Goal: Navigation & Orientation: Find specific page/section

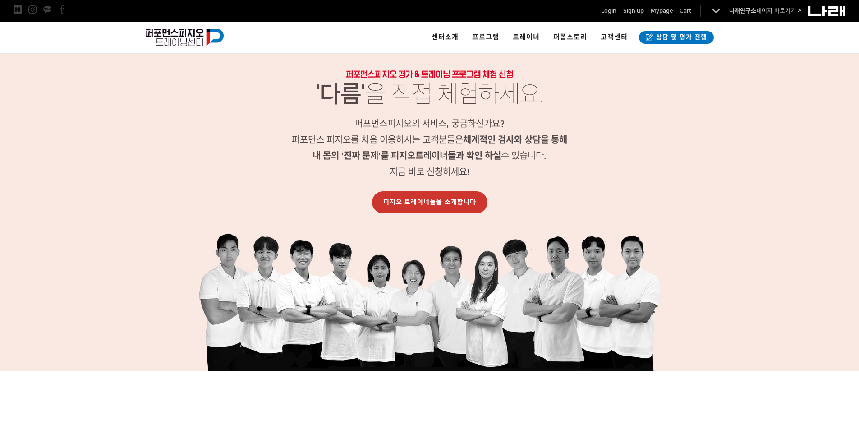
scroll to position [902, 0]
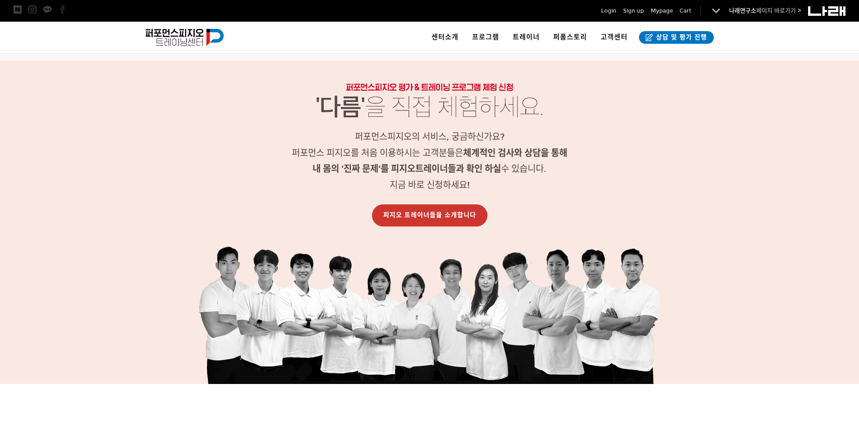
click at [728, 244] on div at bounding box center [429, 221] width 859 height 323
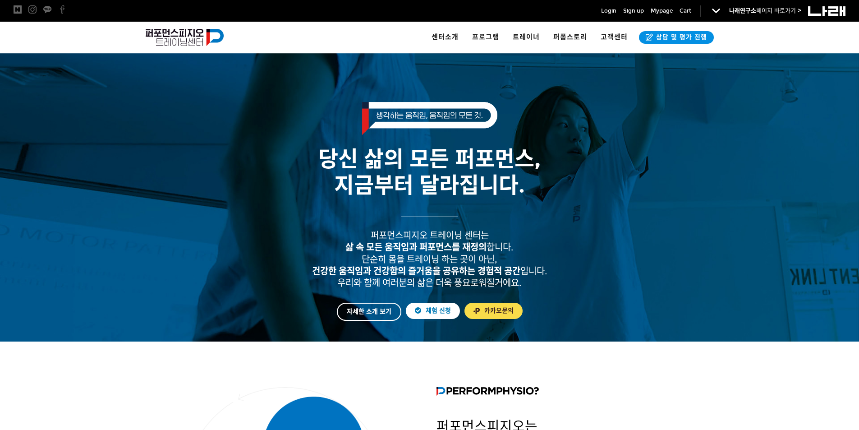
scroll to position [0, 0]
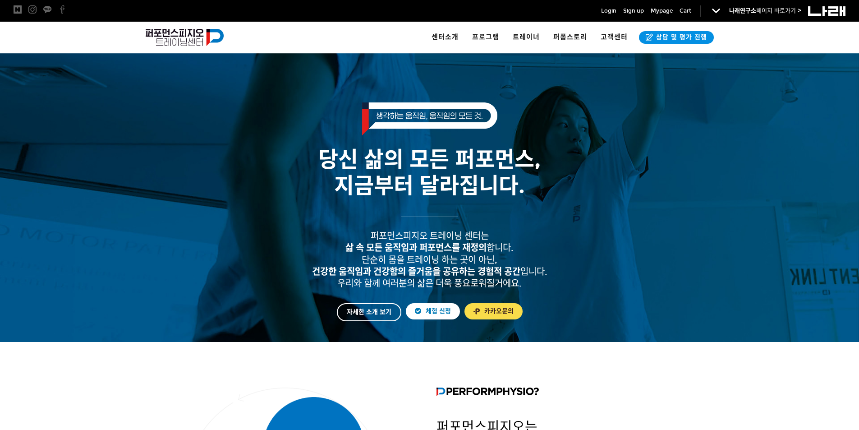
click at [161, 28] on div "퍼포먼스피지오 트레이닝 센터" at bounding box center [228, 38] width 165 height 32
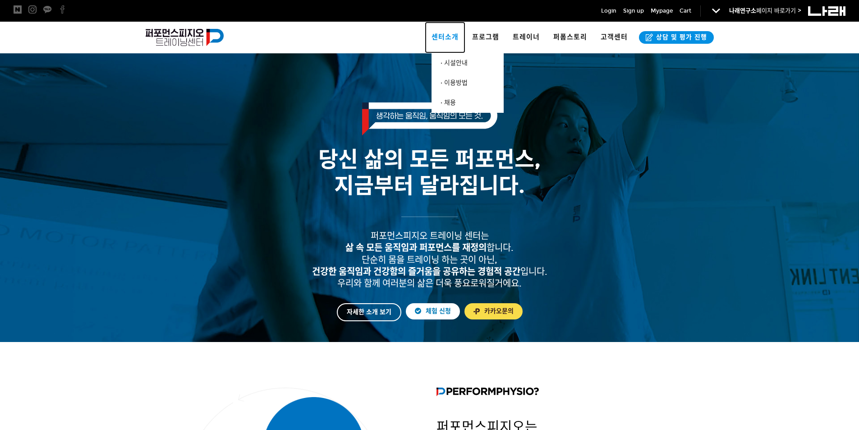
click at [451, 36] on span "센터소개" at bounding box center [445, 37] width 27 height 8
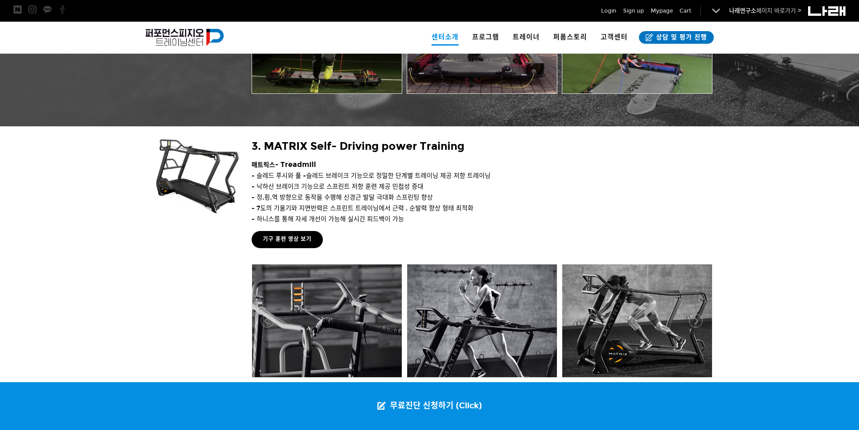
scroll to position [1218, 0]
